Goal: Task Accomplishment & Management: Manage account settings

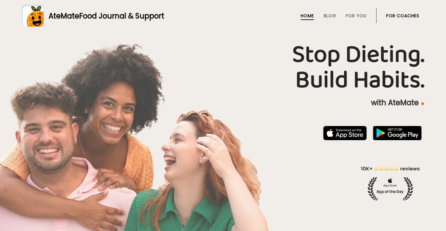
click at [395, 15] on link "For Coaches" at bounding box center [402, 15] width 33 height 5
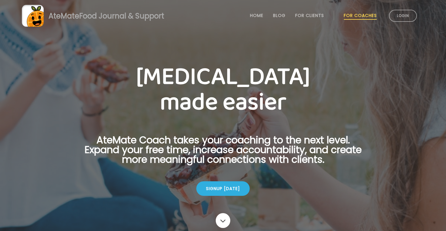
click at [395, 15] on link "Login" at bounding box center [403, 16] width 28 height 12
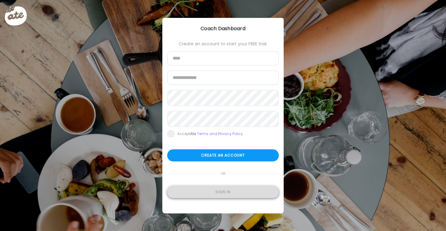
click at [219, 198] on div "Sign in" at bounding box center [223, 192] width 112 height 12
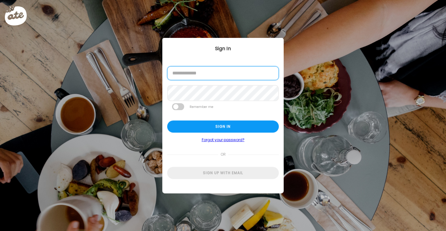
type input "**********"
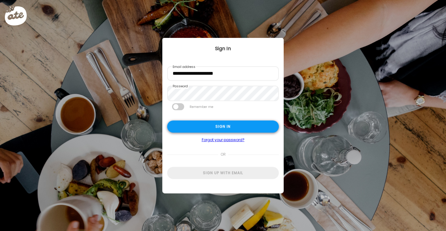
click at [246, 128] on div "Sign in" at bounding box center [223, 127] width 112 height 12
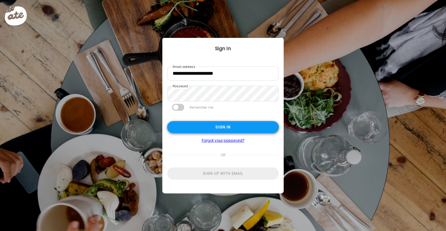
type input "**********"
type textarea "**********"
type input "**********"
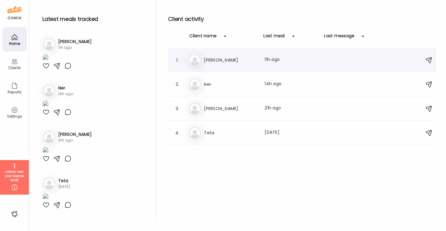
click at [266, 62] on div "Last meal: 11h ago" at bounding box center [291, 59] width 53 height 7
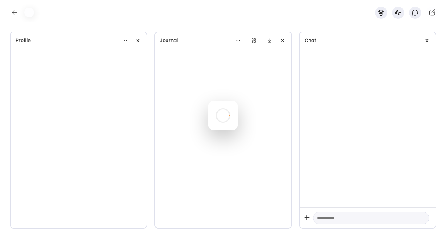
click at [238, 101] on div at bounding box center [223, 115] width 29 height 29
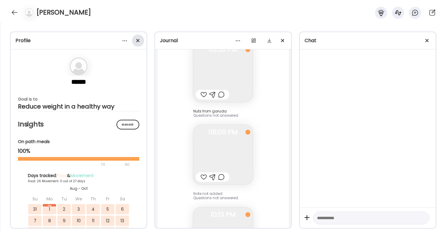
click at [138, 41] on span at bounding box center [137, 40] width 3 height 3
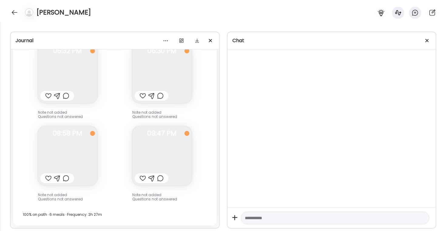
scroll to position [10881, 0]
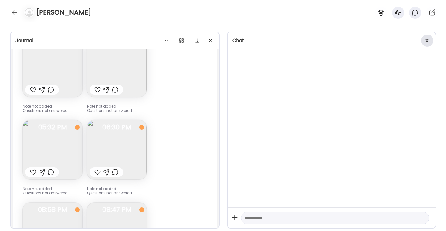
click at [424, 41] on div at bounding box center [427, 41] width 12 height 12
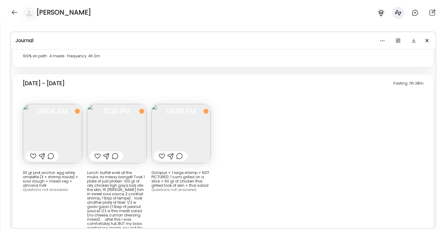
scroll to position [4556, 0]
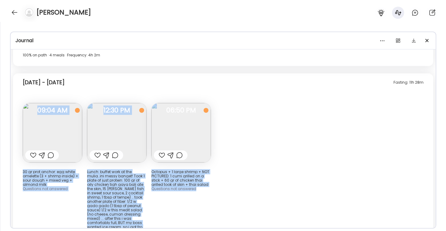
drag, startPoint x: 23, startPoint y: 129, endPoint x: 182, endPoint y: 172, distance: 164.4
click at [182, 172] on div "Fasting: 11h 28m Wednesday - Sep 17 30 gr prot anchor: egg white omelette (3 + …" at bounding box center [223, 197] width 420 height 248
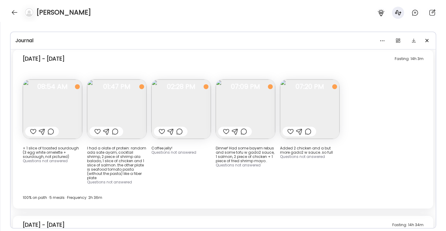
scroll to position [4826, 0]
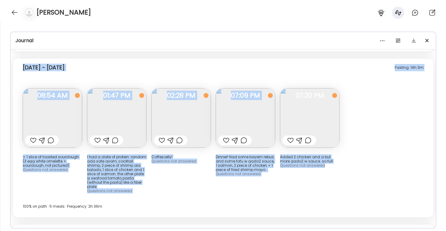
click at [332, 140] on div "Added 2 chicken and a but more gado2 w sauce..so full Questions not answered 11…" at bounding box center [309, 140] width 59 height 105
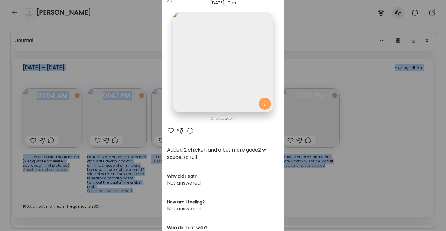
scroll to position [13, 0]
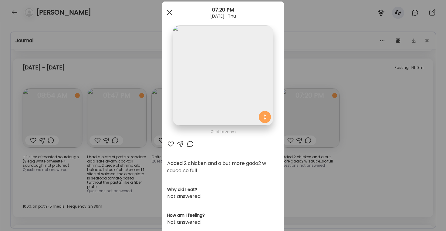
click at [171, 10] on div at bounding box center [170, 12] width 12 height 12
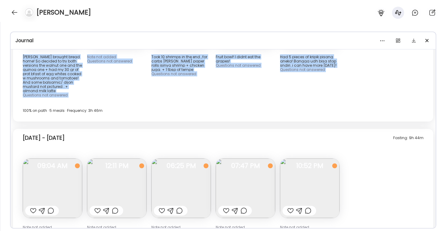
scroll to position [5457, 0]
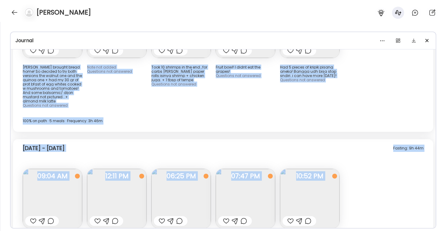
drag, startPoint x: 21, startPoint y: 117, endPoint x: 338, endPoint y: 203, distance: 328.4
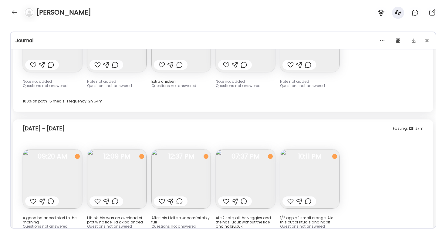
scroll to position [5751, 0]
copy div "30 gr prot anchor: egg white omelette (3 + shrimp inside) + sour dough + mixed …"
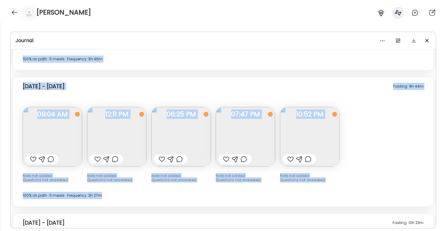
scroll to position [5294, 0]
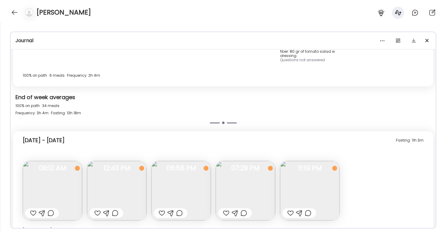
click at [314, 132] on div "Fasting: 11h 3m Sunday - Sep 21" at bounding box center [223, 141] width 401 height 19
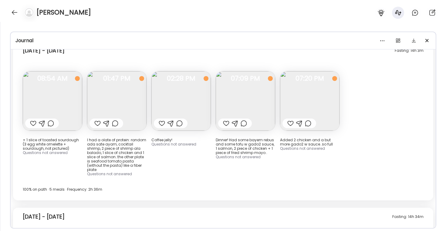
scroll to position [4756, 0]
